Goal: Information Seeking & Learning: Find specific fact

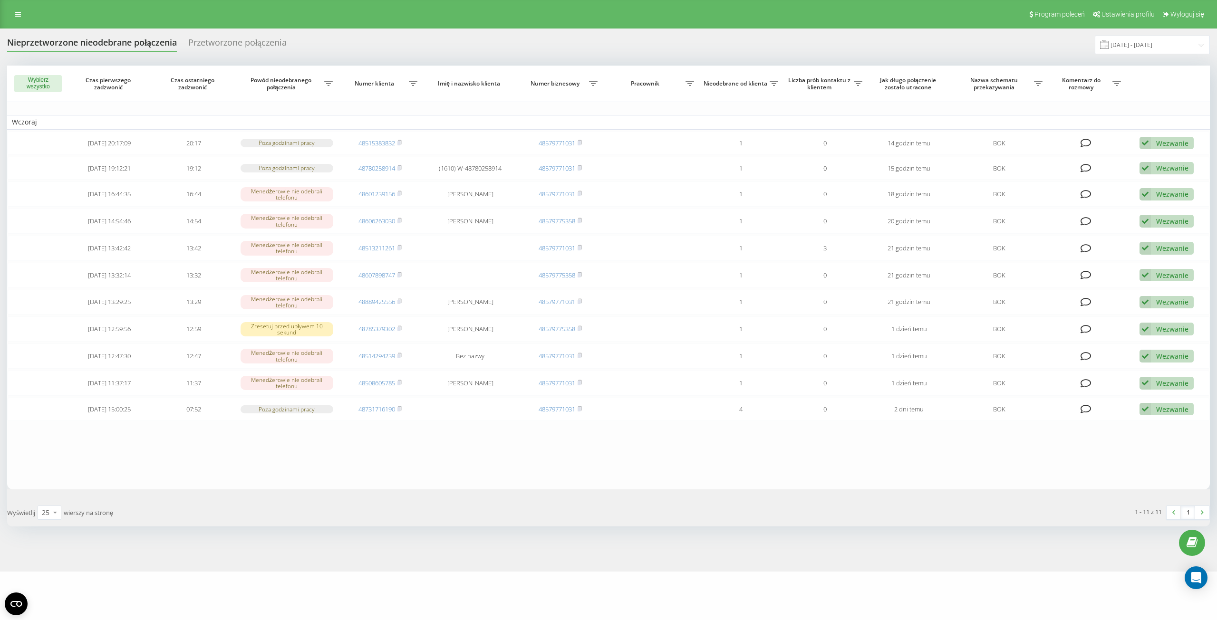
click at [93, 42] on div "Nieprzetworzone nieodebrane połączenia" at bounding box center [92, 45] width 170 height 15
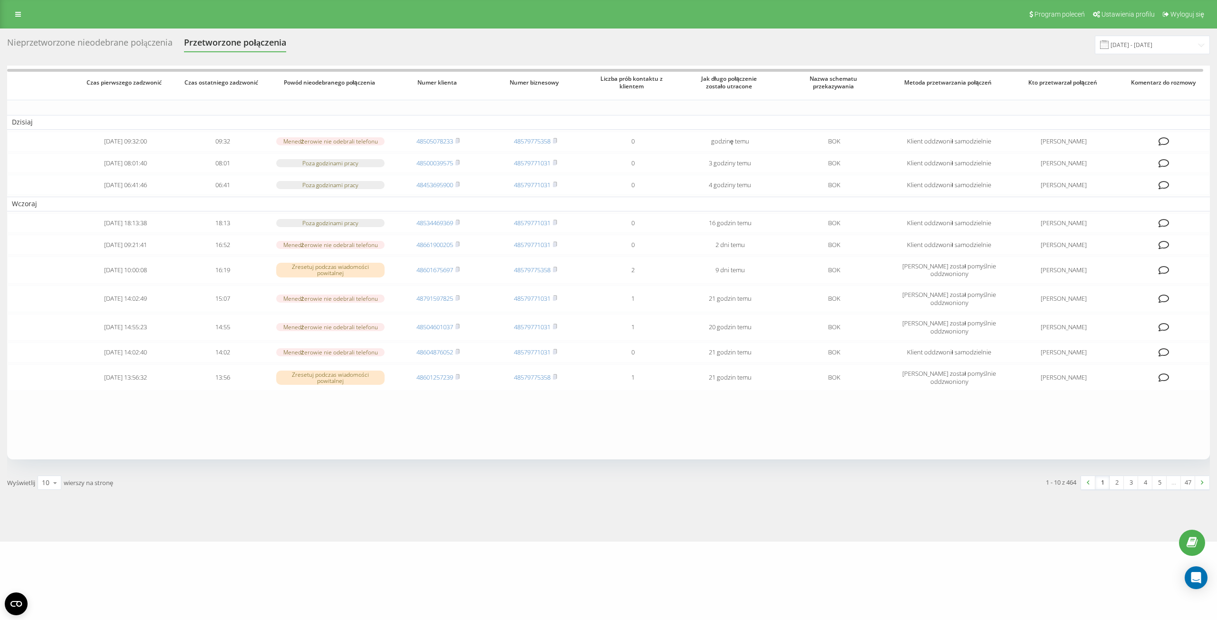
click at [1109, 45] on span at bounding box center [1104, 44] width 9 height 9
click at [1136, 46] on input "21.07.2025 - 21.08.2025" at bounding box center [1152, 45] width 115 height 19
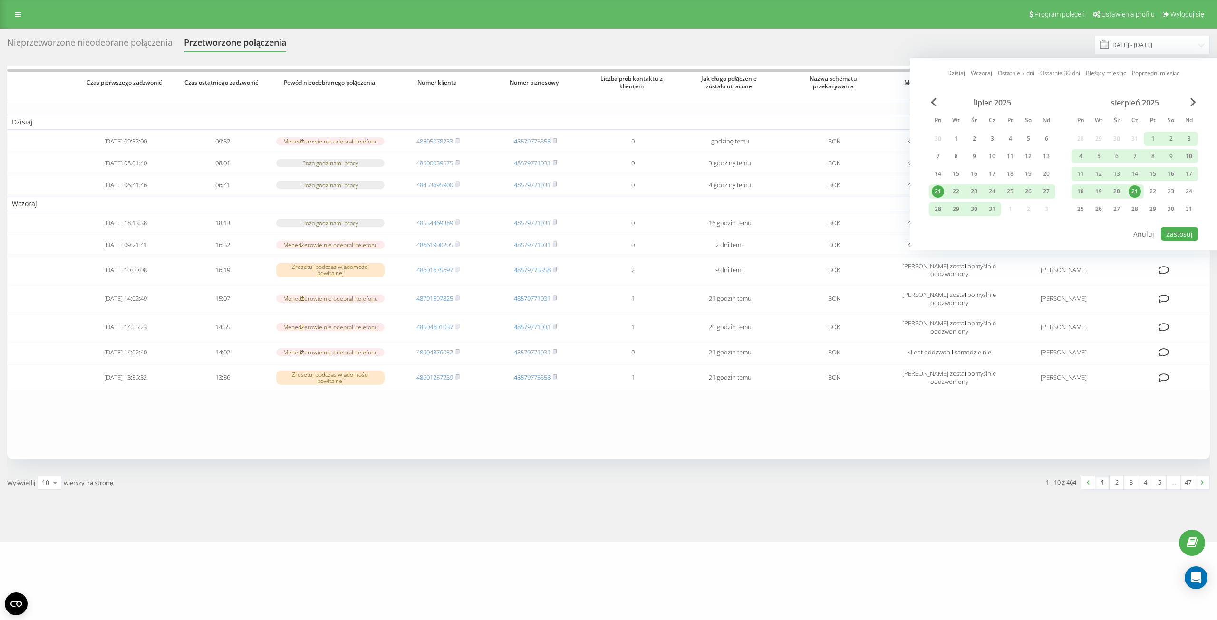
click at [1135, 192] on div "21" at bounding box center [1135, 191] width 12 height 12
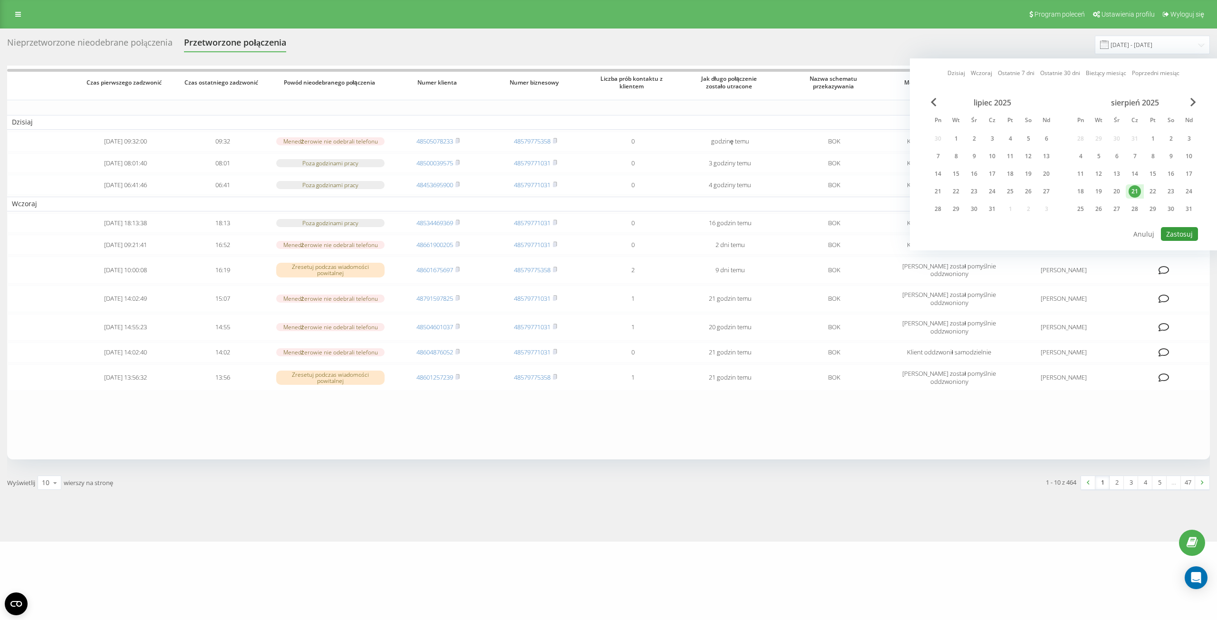
click at [1177, 234] on button "Zastosuj" at bounding box center [1179, 234] width 37 height 14
type input "[DATE] - [DATE]"
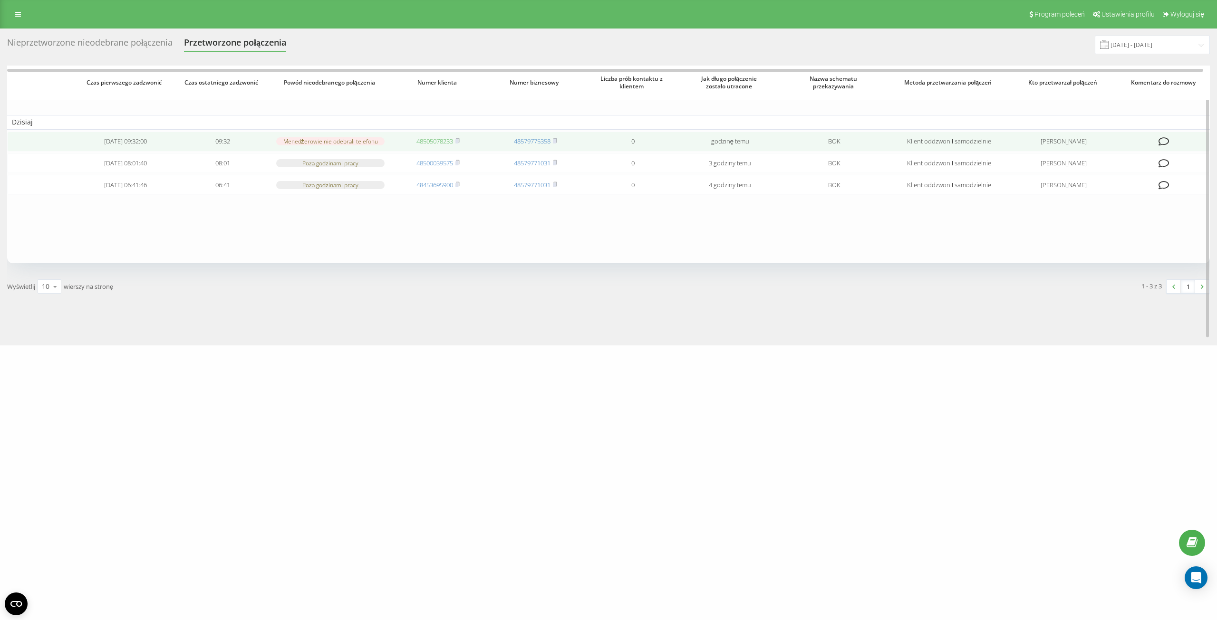
click at [417, 140] on link "48505078233" at bounding box center [434, 141] width 37 height 9
drag, startPoint x: 413, startPoint y: 143, endPoint x: 454, endPoint y: 146, distance: 41.0
click at [454, 146] on td "48505078233" at bounding box center [437, 142] width 97 height 20
copy link "48505078233"
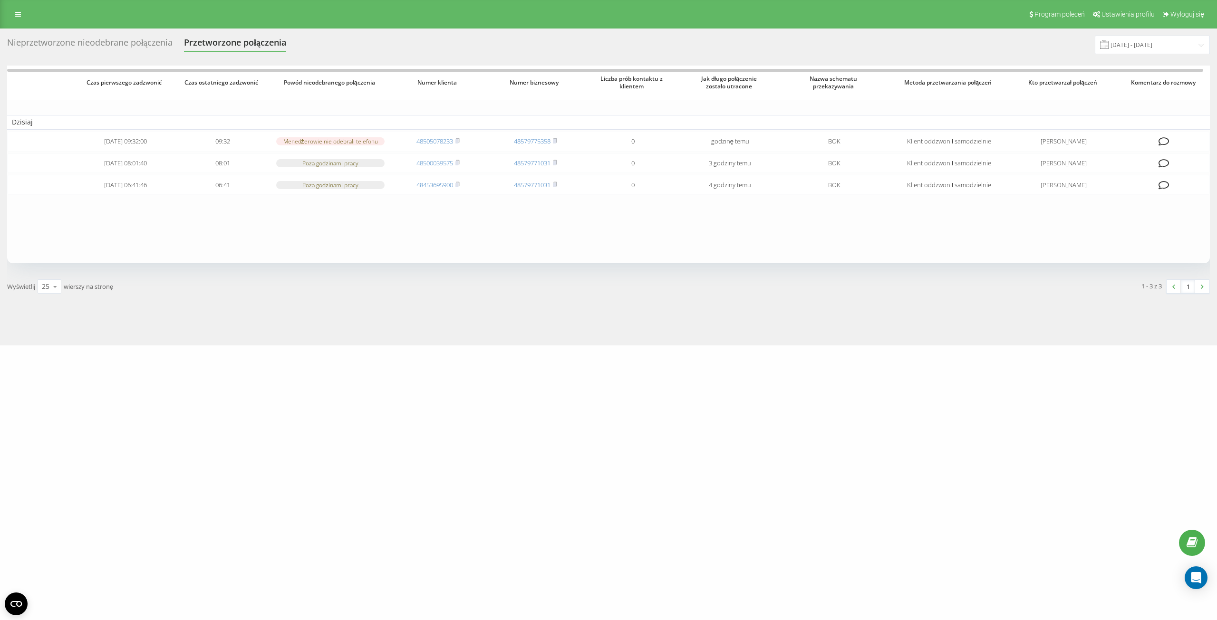
click at [116, 46] on div "Nieprzetworzone nieodebrane połączenia" at bounding box center [89, 45] width 165 height 15
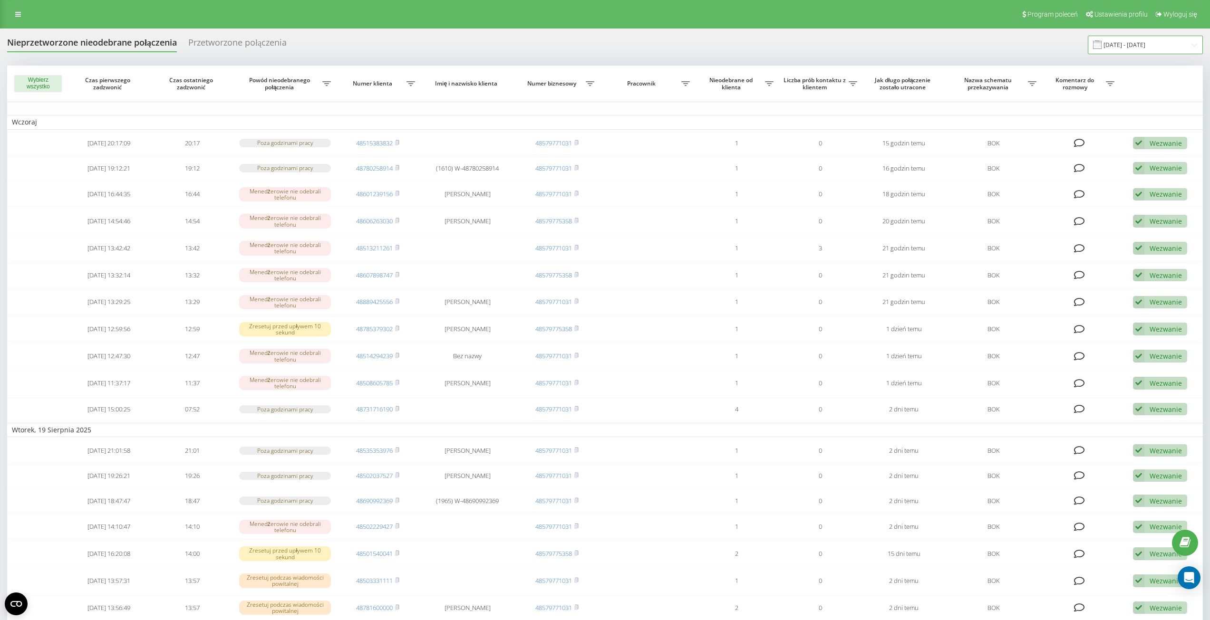
click at [1146, 43] on input "21.07.2025 - 21.08.2025" at bounding box center [1145, 45] width 115 height 19
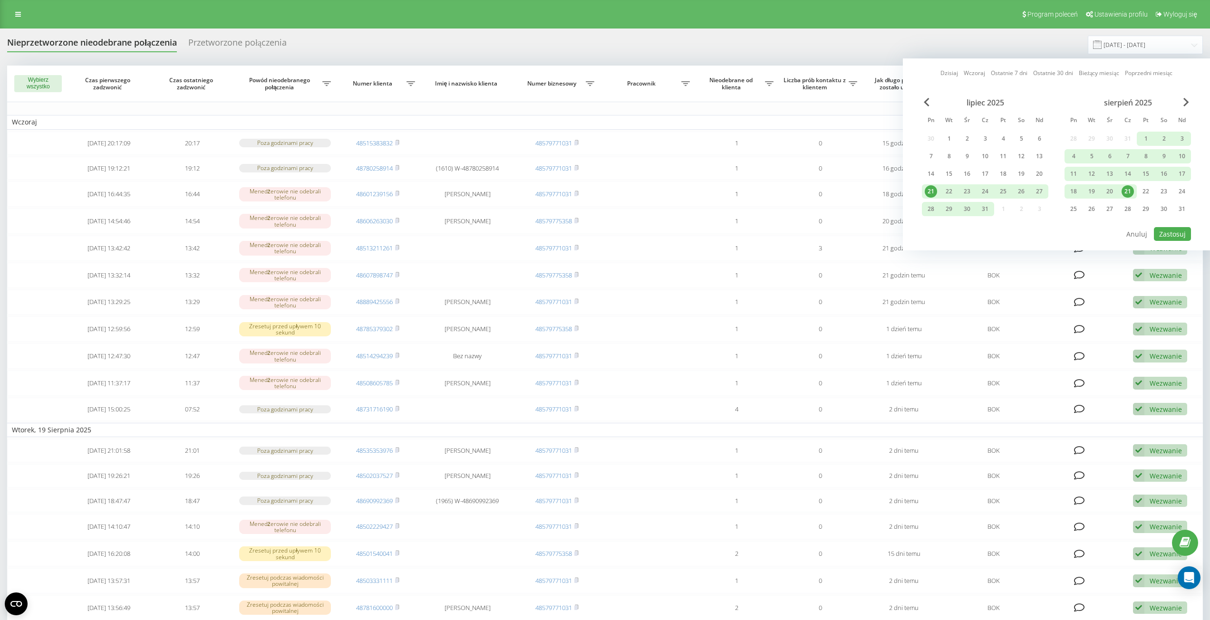
click at [1129, 192] on div "21" at bounding box center [1127, 191] width 12 height 12
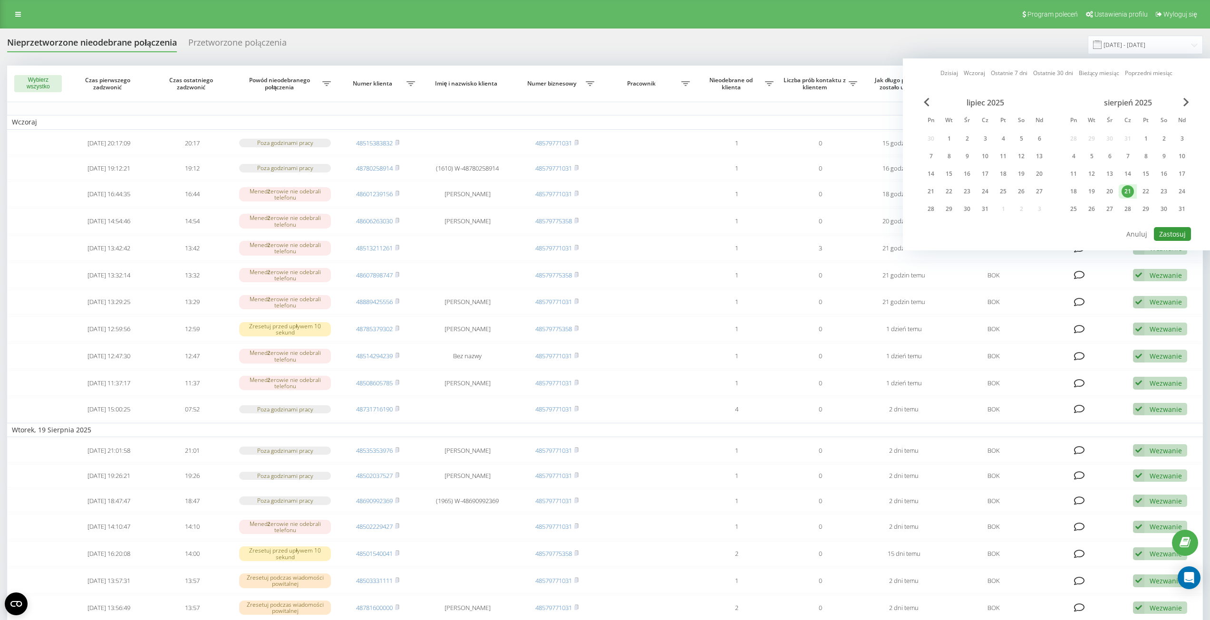
click at [1177, 239] on button "Zastosuj" at bounding box center [1172, 234] width 37 height 14
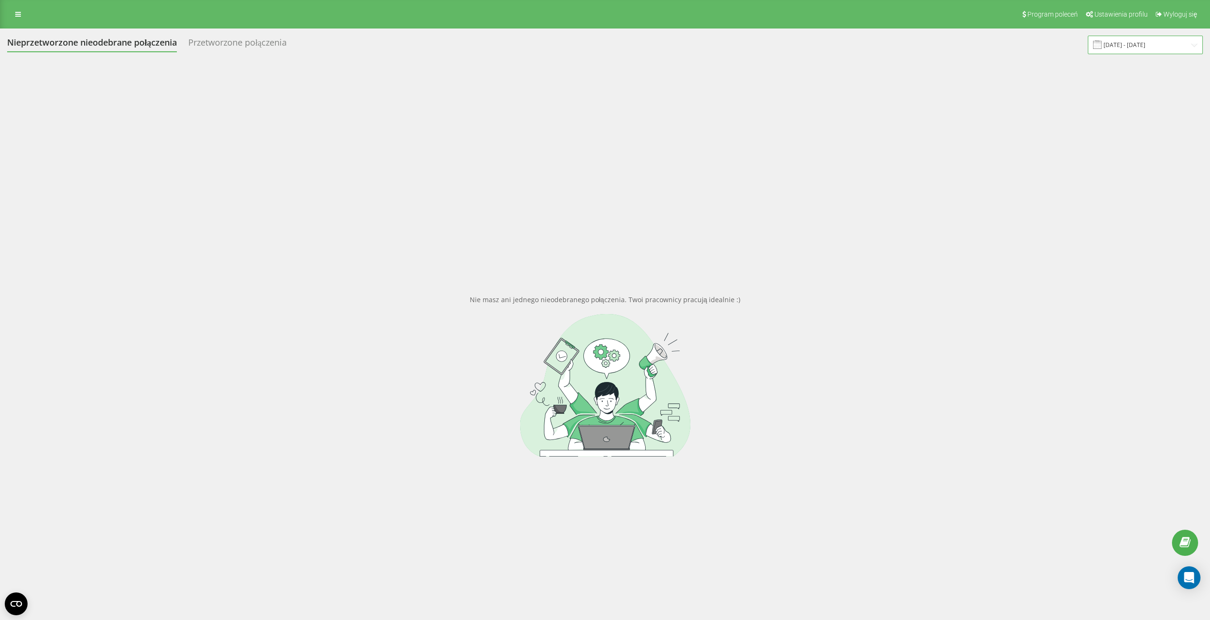
click at [1134, 43] on input "[DATE] - [DATE]" at bounding box center [1145, 45] width 115 height 19
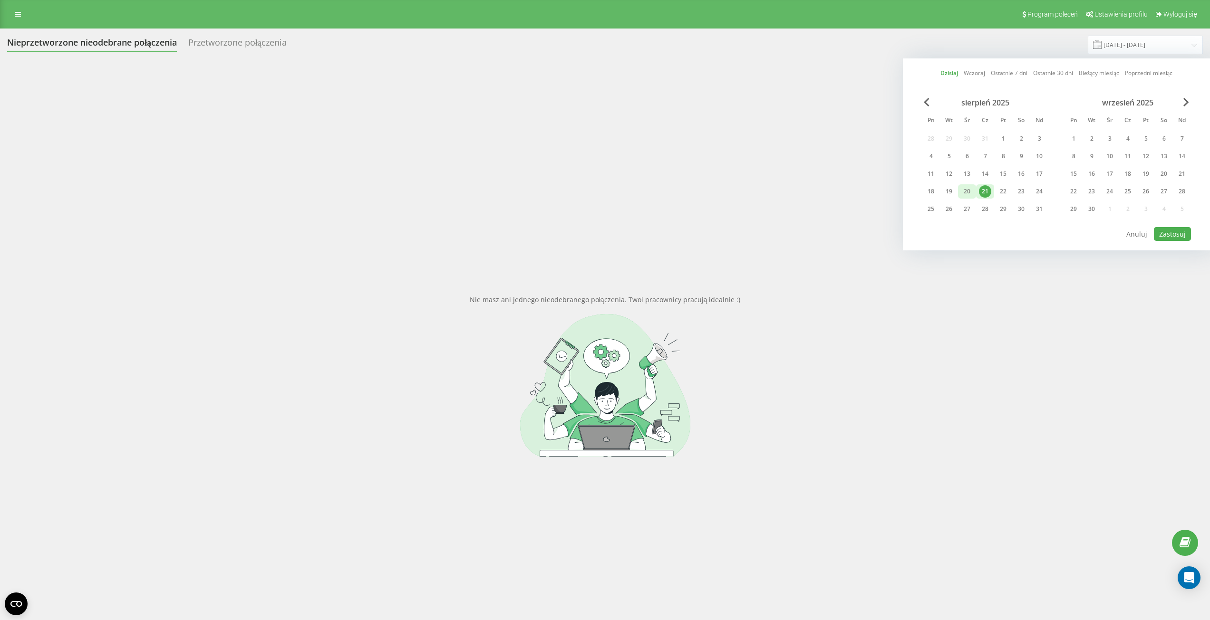
click at [969, 190] on div "20" at bounding box center [967, 191] width 12 height 12
click at [982, 196] on div "21" at bounding box center [985, 191] width 12 height 12
click at [1167, 232] on button "Zastosuj" at bounding box center [1172, 234] width 37 height 14
type input "20.08.2025 - 21.08.2025"
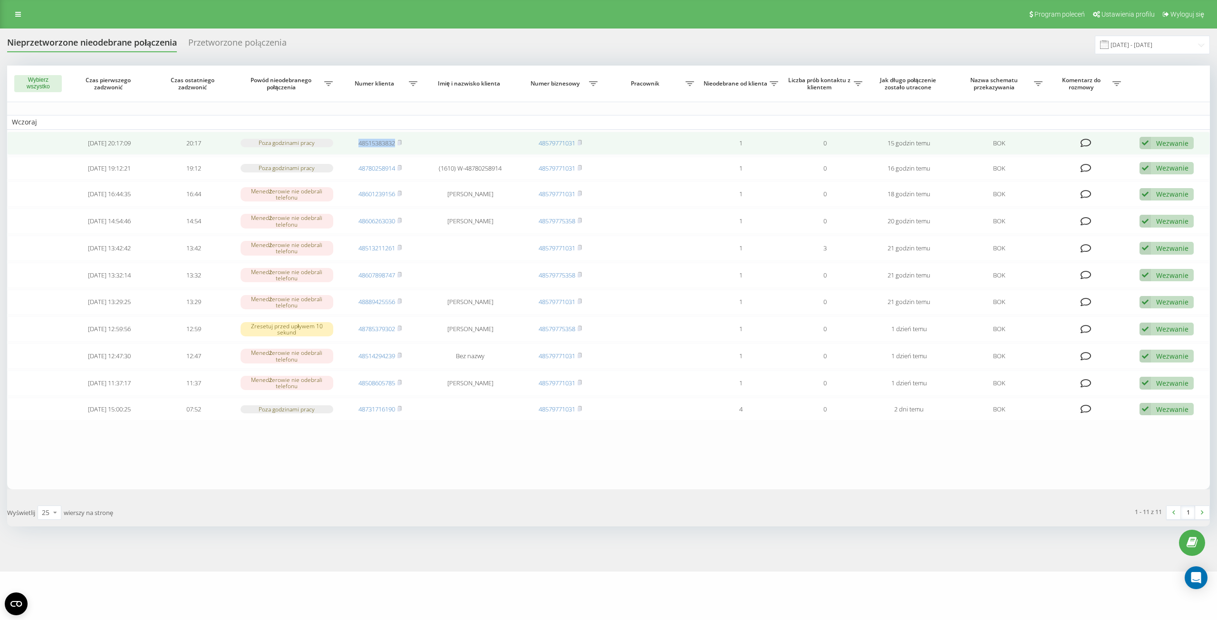
drag, startPoint x: 353, startPoint y: 145, endPoint x: 395, endPoint y: 145, distance: 41.8
click at [395, 145] on td "48515383832" at bounding box center [380, 143] width 84 height 23
copy link "48515383832"
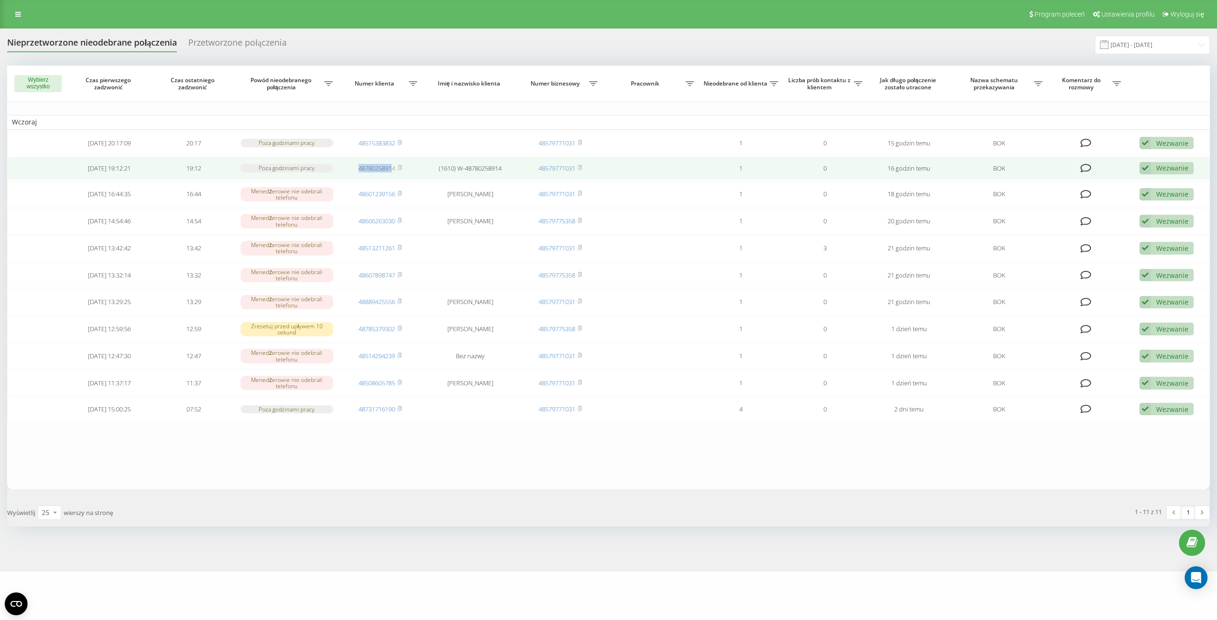
drag, startPoint x: 353, startPoint y: 169, endPoint x: 394, endPoint y: 172, distance: 41.4
click at [394, 172] on td "48780258914" at bounding box center [380, 168] width 84 height 23
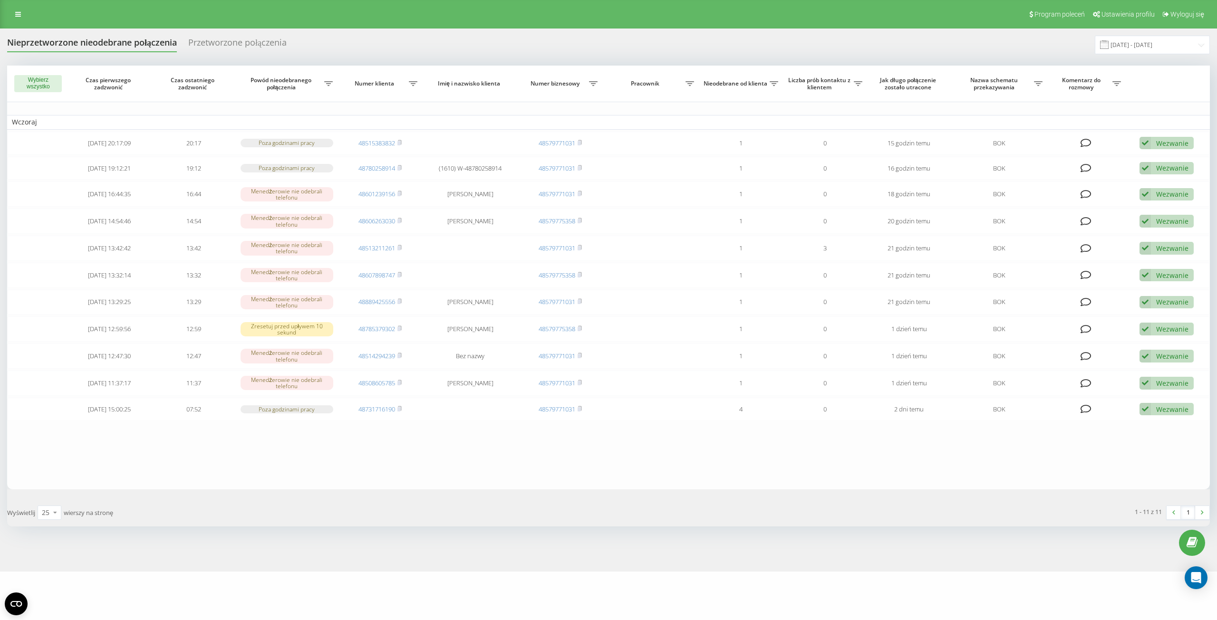
click at [451, 130] on table "Wczoraj 2025-08-20 20:17:09 20:17 Poza godzinami pracy 48515383832 48579771031 …" at bounding box center [608, 278] width 1203 height 424
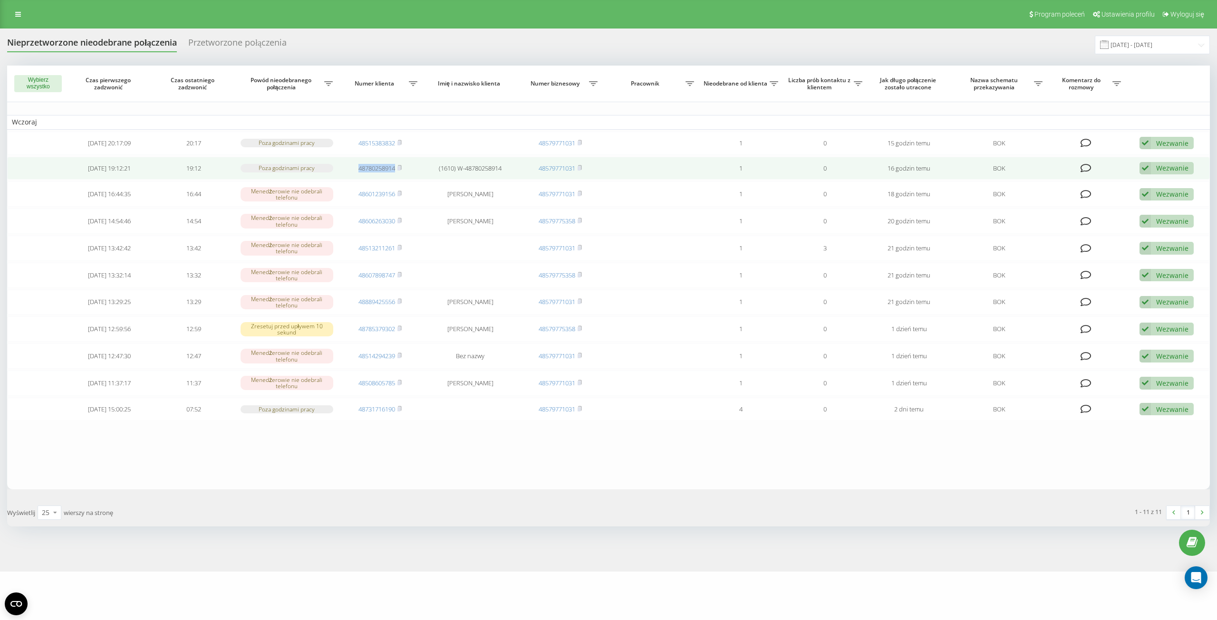
drag, startPoint x: 356, startPoint y: 170, endPoint x: 395, endPoint y: 171, distance: 39.0
click at [395, 171] on td "48780258914" at bounding box center [380, 168] width 84 height 23
copy link "48780258914"
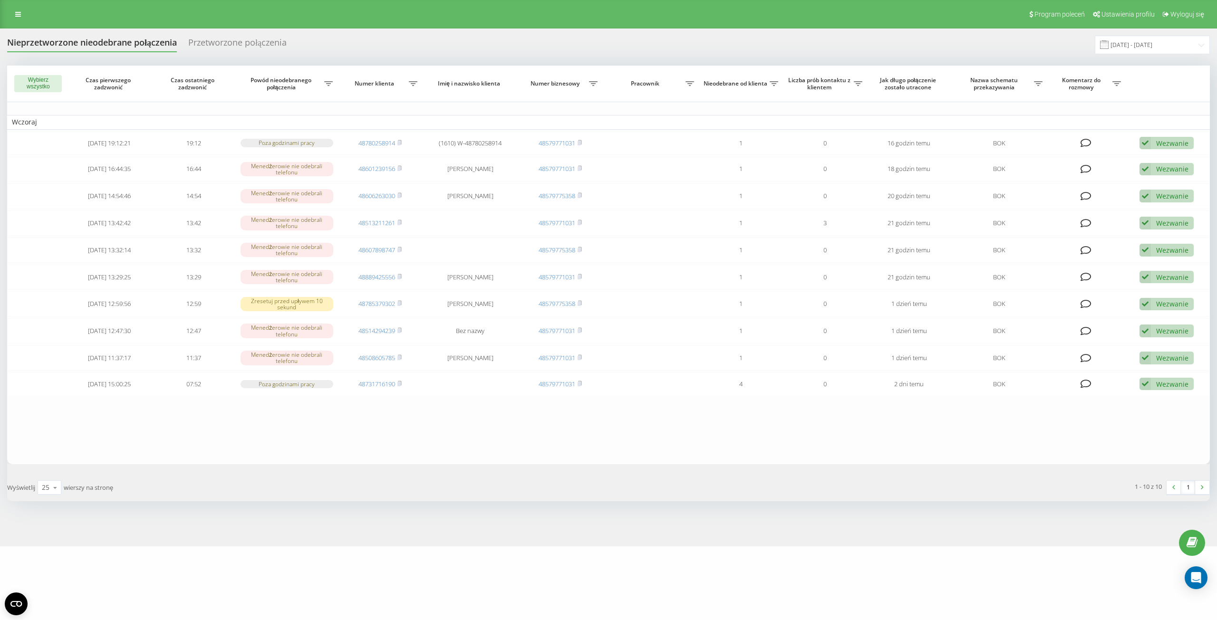
click at [1109, 48] on span at bounding box center [1104, 44] width 9 height 9
click at [1109, 47] on span at bounding box center [1104, 44] width 9 height 9
click at [1124, 48] on input "20.08.2025 - 21.08.2025" at bounding box center [1152, 45] width 115 height 19
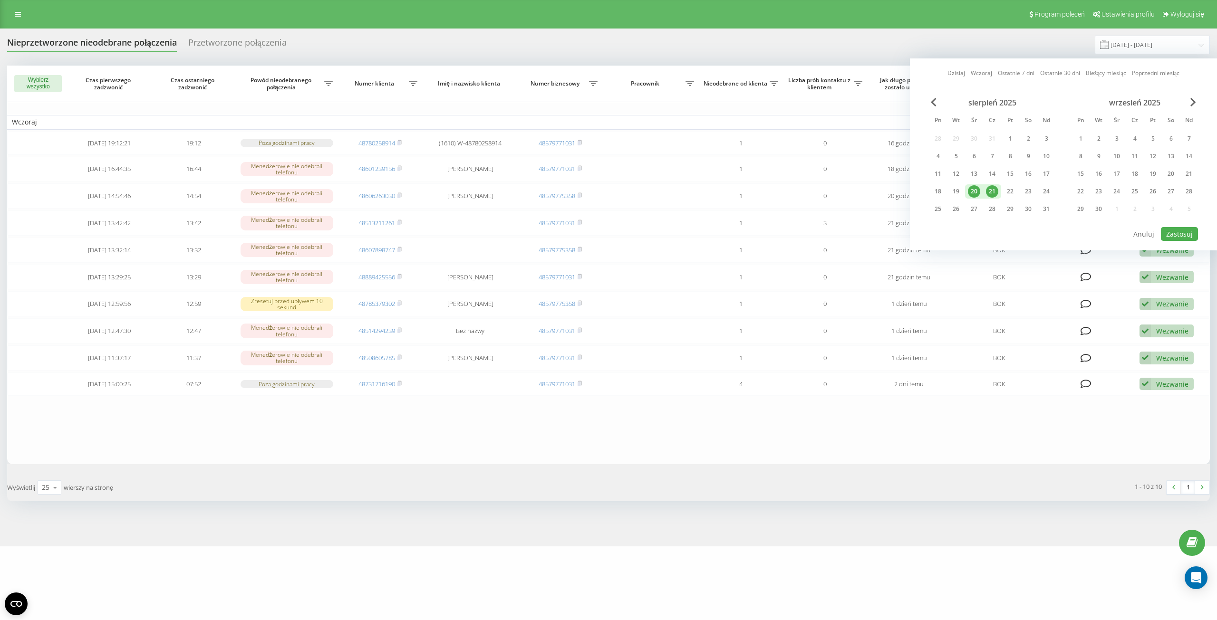
click at [989, 191] on div "21" at bounding box center [992, 191] width 12 height 12
click at [1178, 234] on button "Zastosuj" at bounding box center [1179, 234] width 37 height 14
type input "[DATE] - [DATE]"
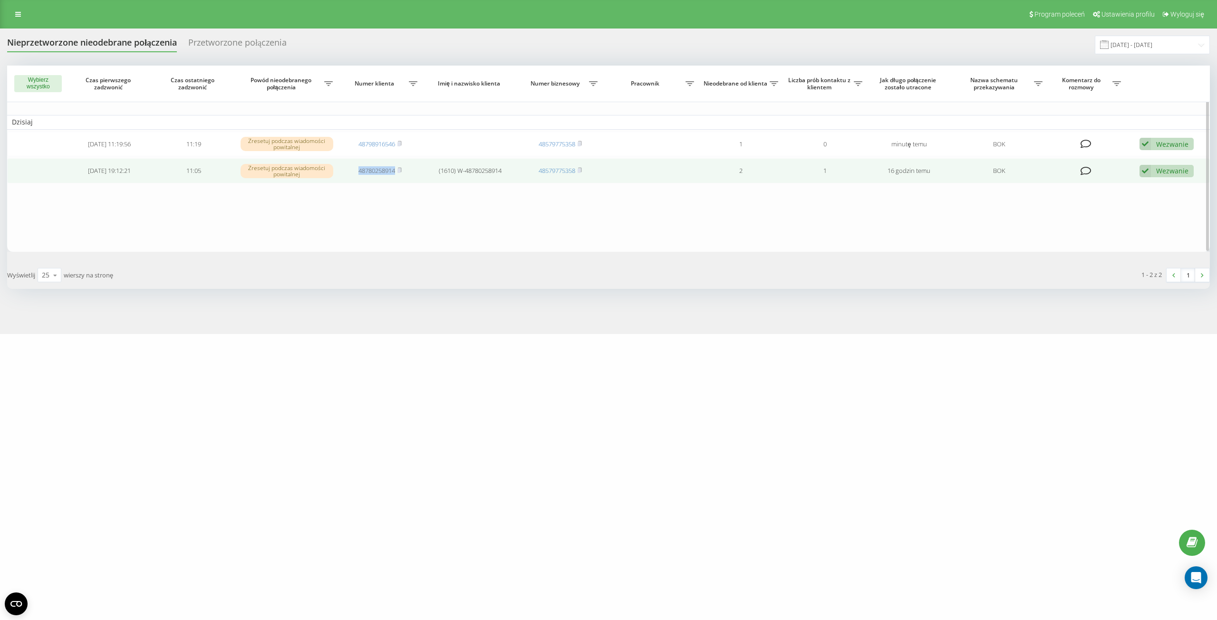
drag, startPoint x: 355, startPoint y: 172, endPoint x: 370, endPoint y: 174, distance: 15.9
click at [396, 175] on td "48780258914" at bounding box center [380, 170] width 84 height 25
copy link "48780258914"
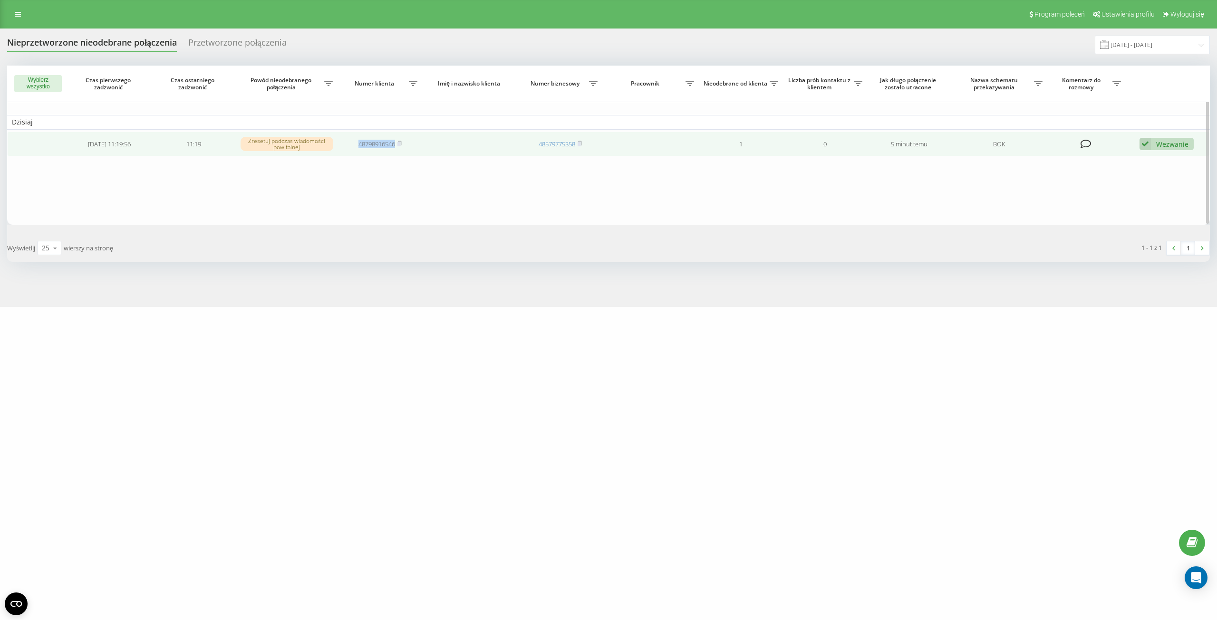
drag, startPoint x: 354, startPoint y: 145, endPoint x: 392, endPoint y: 149, distance: 37.9
click at [396, 148] on td "48798916546" at bounding box center [380, 144] width 84 height 25
copy link "48798916546"
drag, startPoint x: 351, startPoint y: 146, endPoint x: 378, endPoint y: 146, distance: 27.6
click at [398, 146] on td "48889425556" at bounding box center [380, 144] width 84 height 25
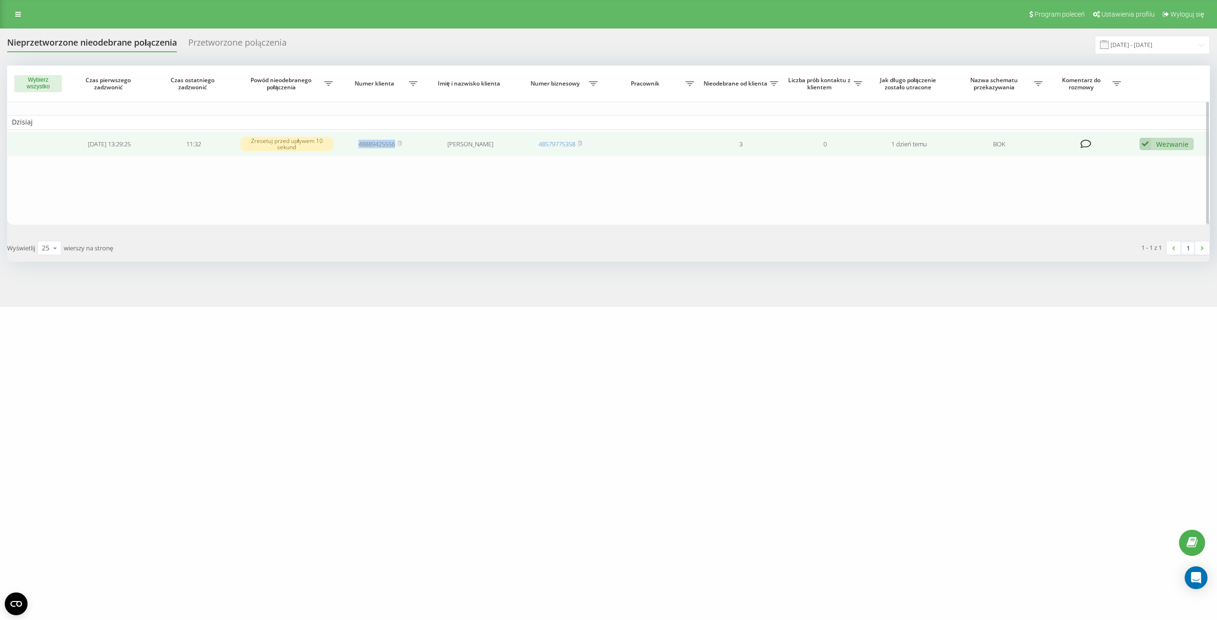
copy link "48889425556"
